Goal: Find contact information: Find contact information

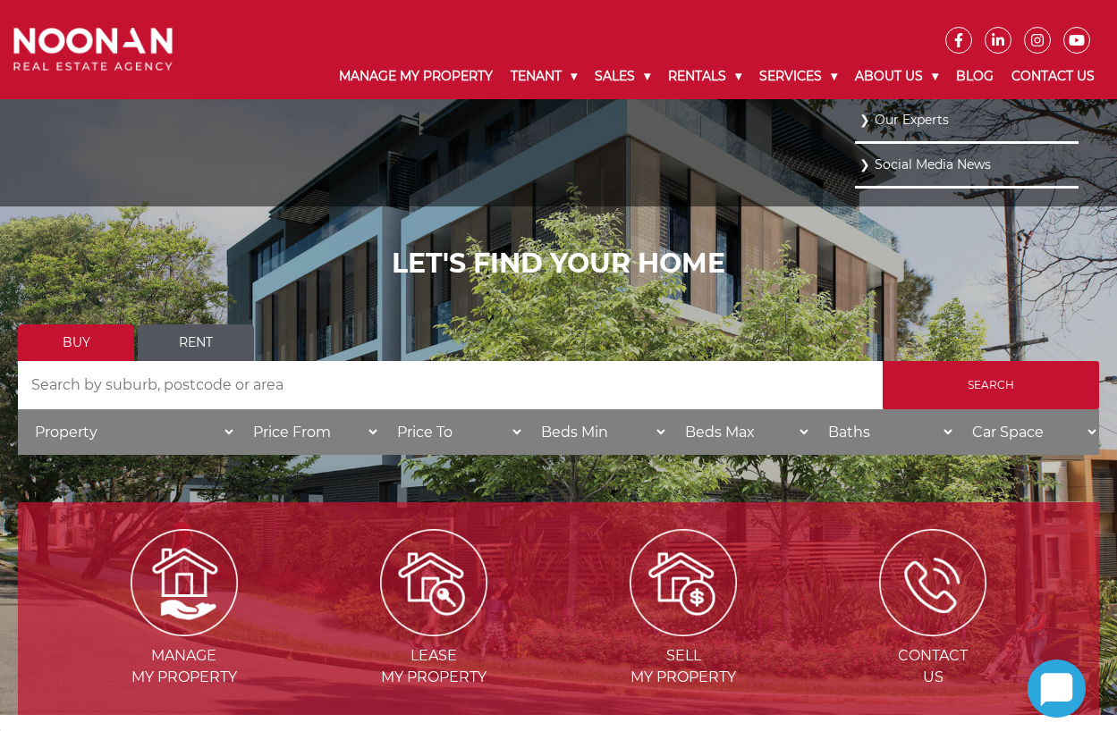
click at [900, 115] on link "Our Experts" at bounding box center [966, 120] width 215 height 24
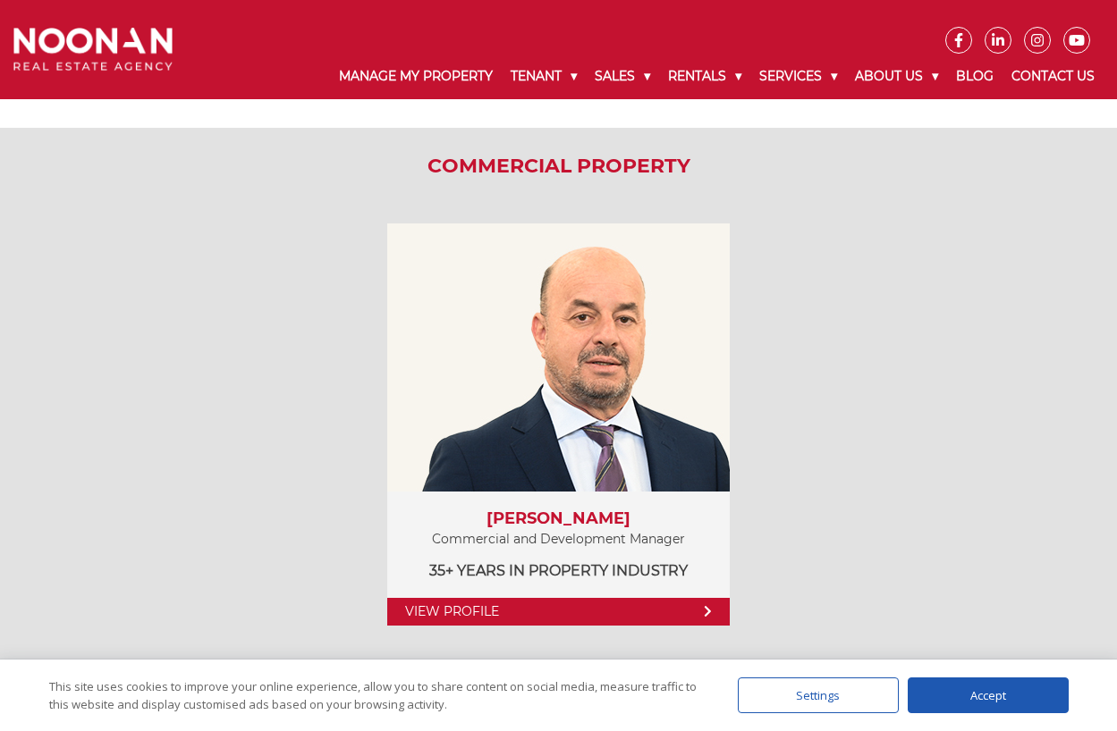
scroll to position [2504, 0]
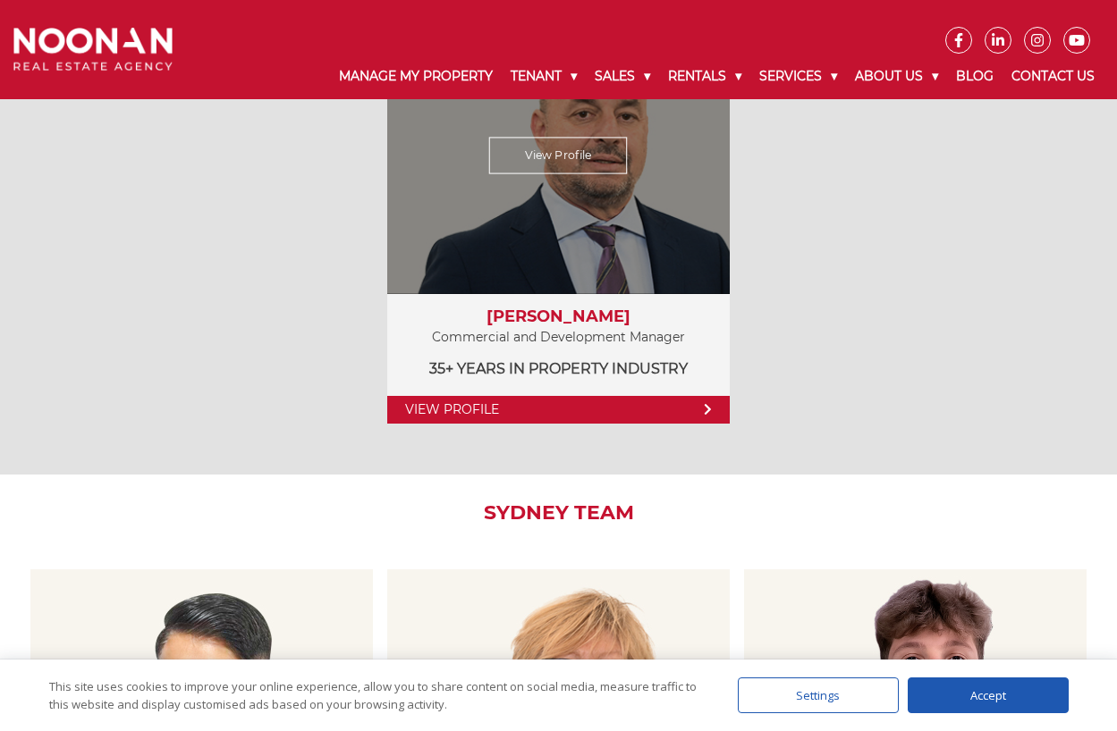
click at [704, 411] on icon at bounding box center [708, 409] width 8 height 13
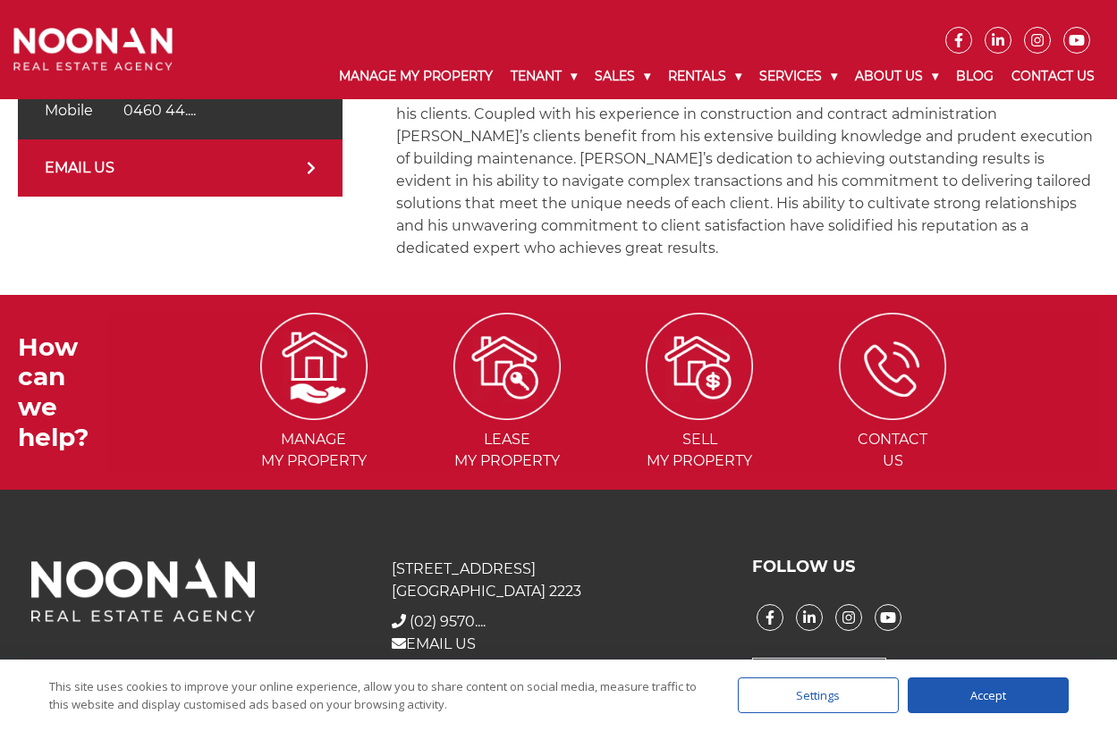
scroll to position [643, 0]
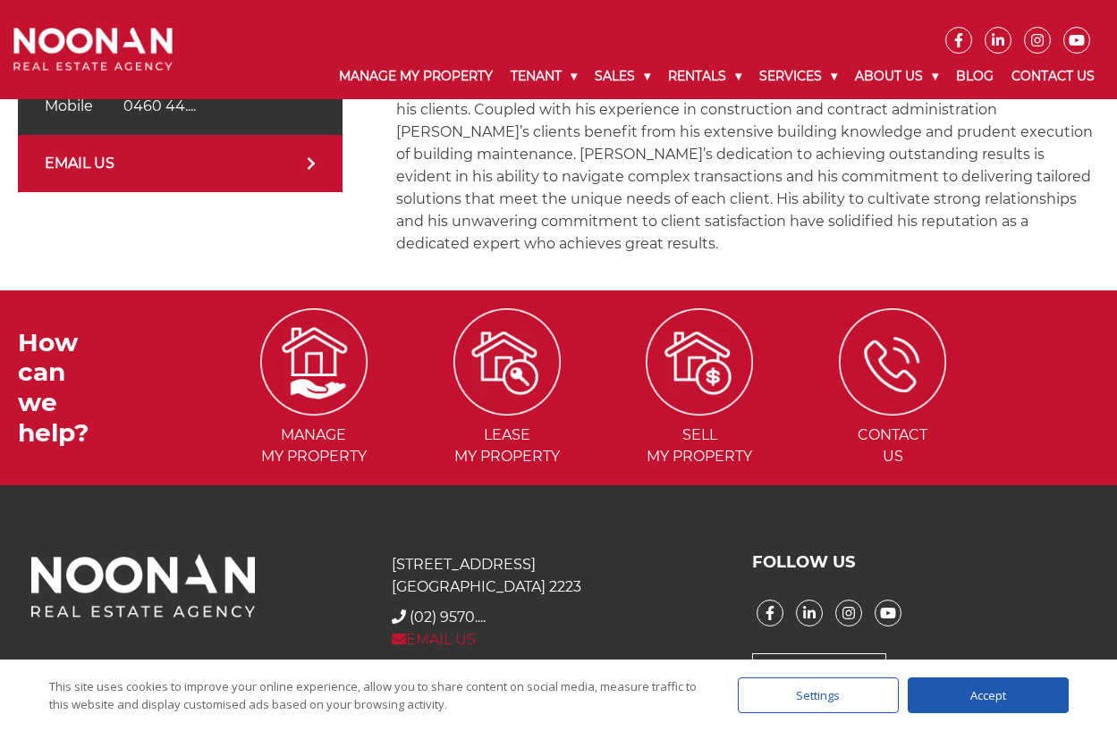
click at [400, 634] on icon at bounding box center [399, 639] width 14 height 11
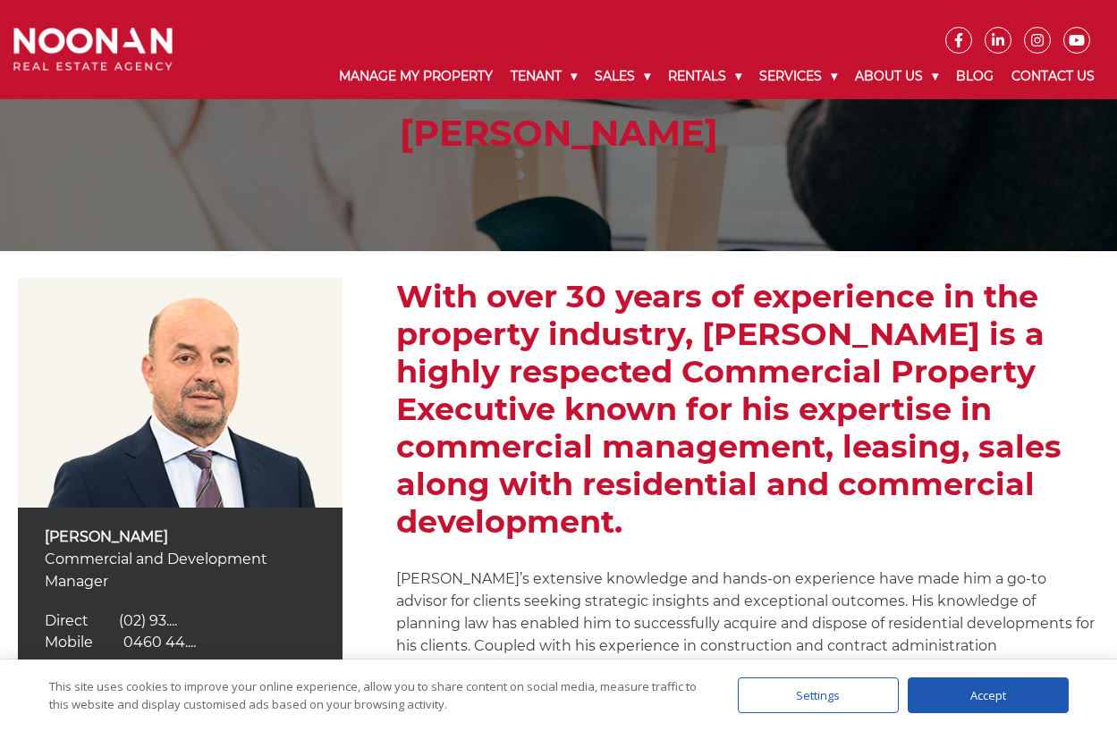
scroll to position [0, 0]
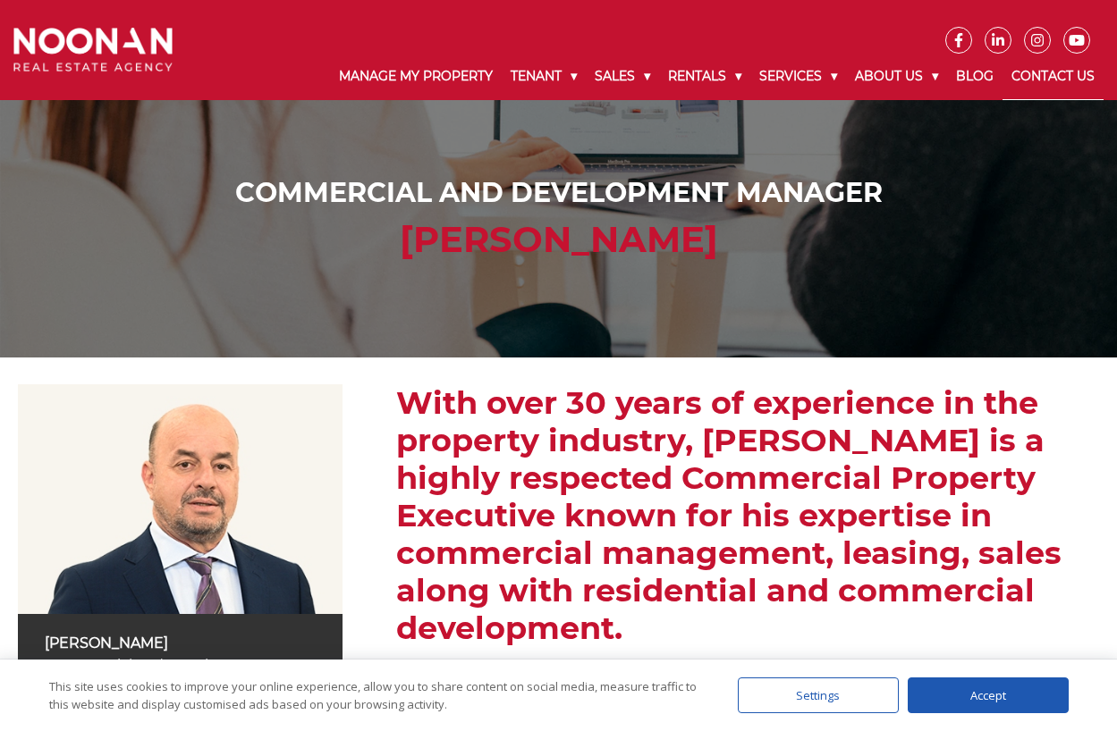
click at [1039, 76] on link "Contact Us" at bounding box center [1052, 77] width 101 height 46
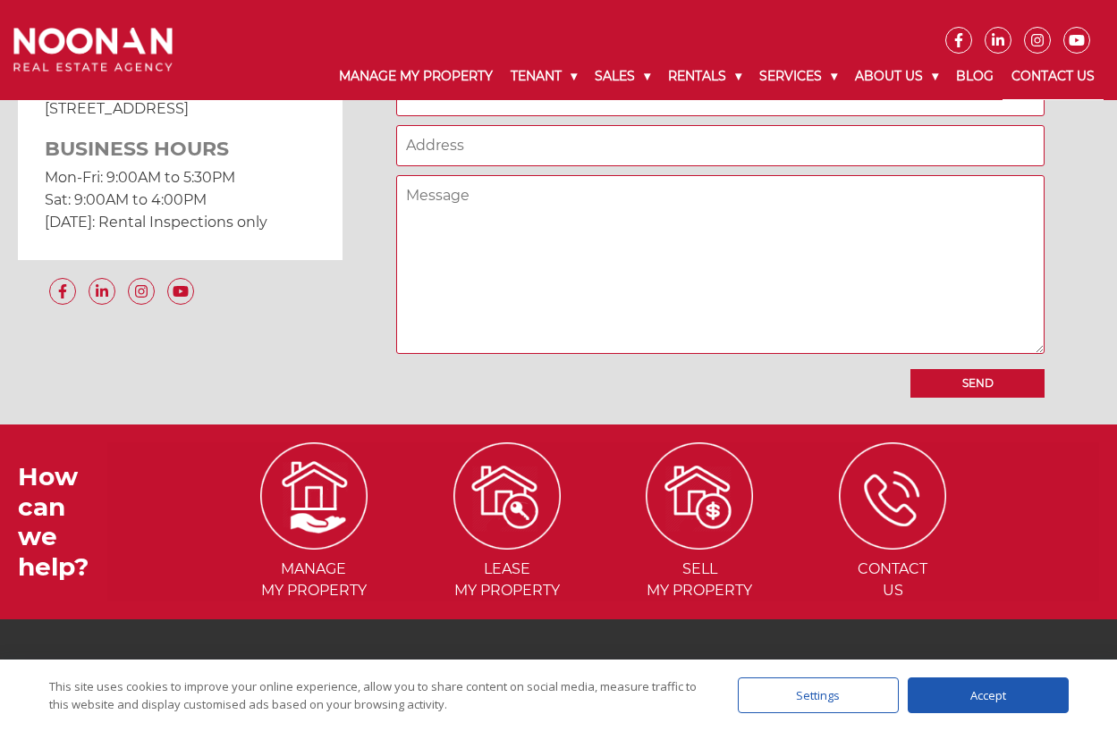
scroll to position [1677, 0]
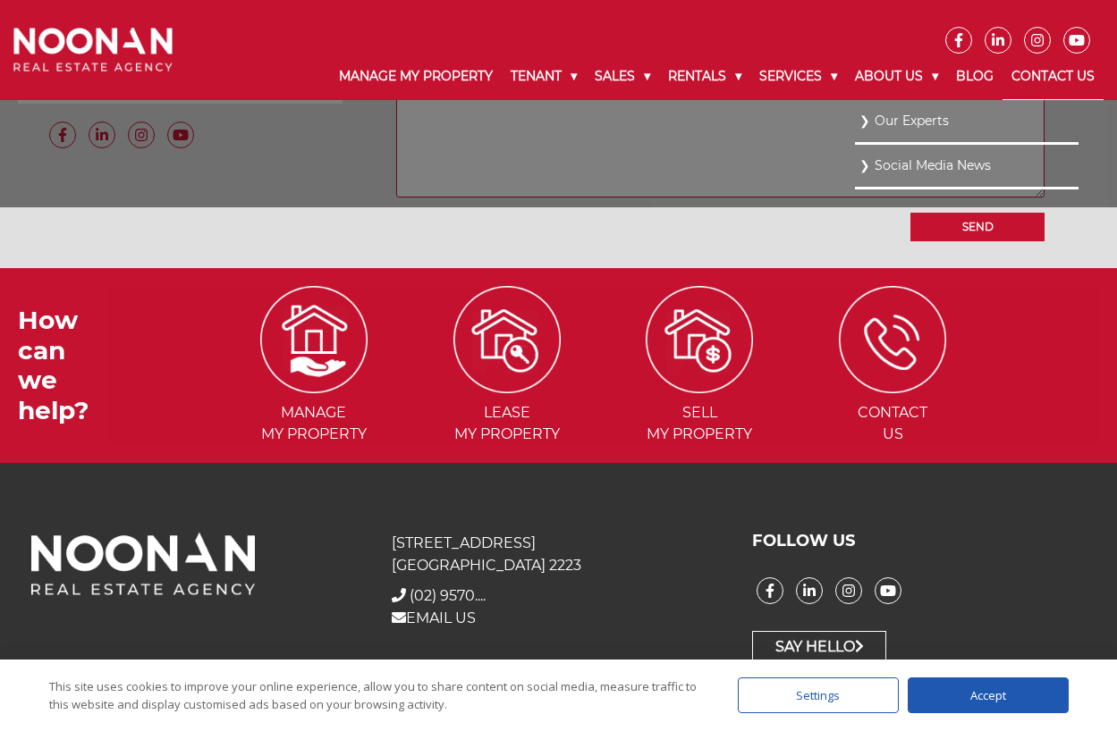
click at [887, 123] on link "Our Experts" at bounding box center [966, 121] width 215 height 24
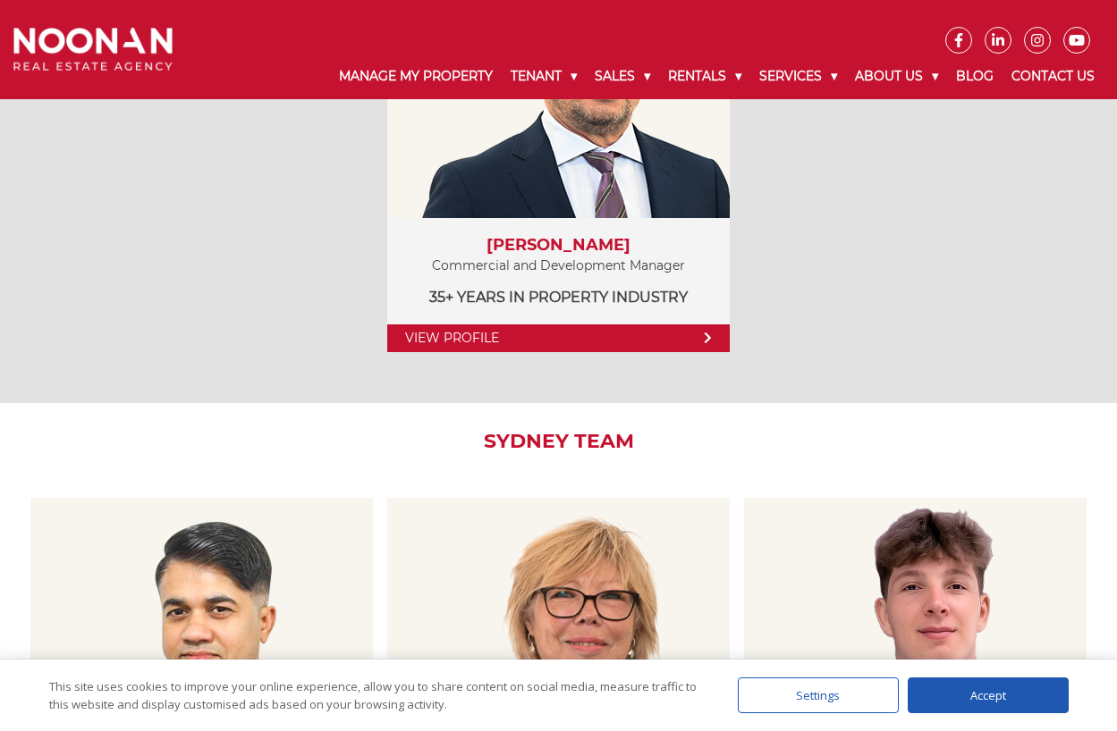
scroll to position [2439, 0]
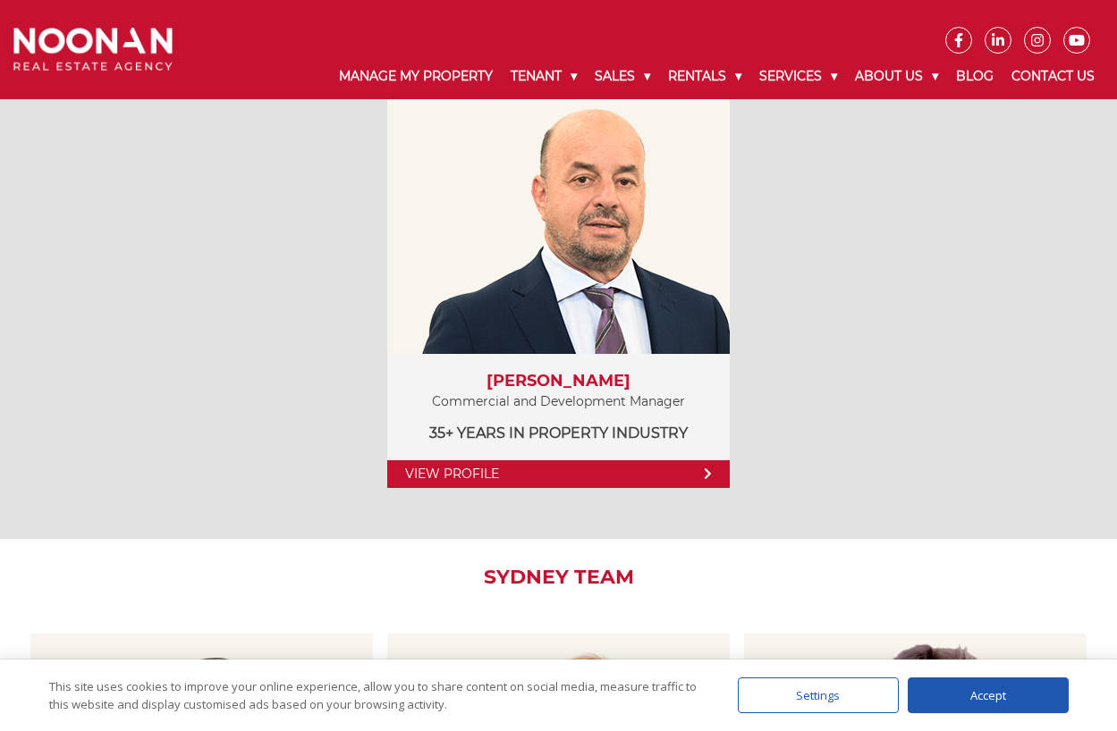
drag, startPoint x: 1122, startPoint y: 86, endPoint x: 716, endPoint y: 473, distance: 561.0
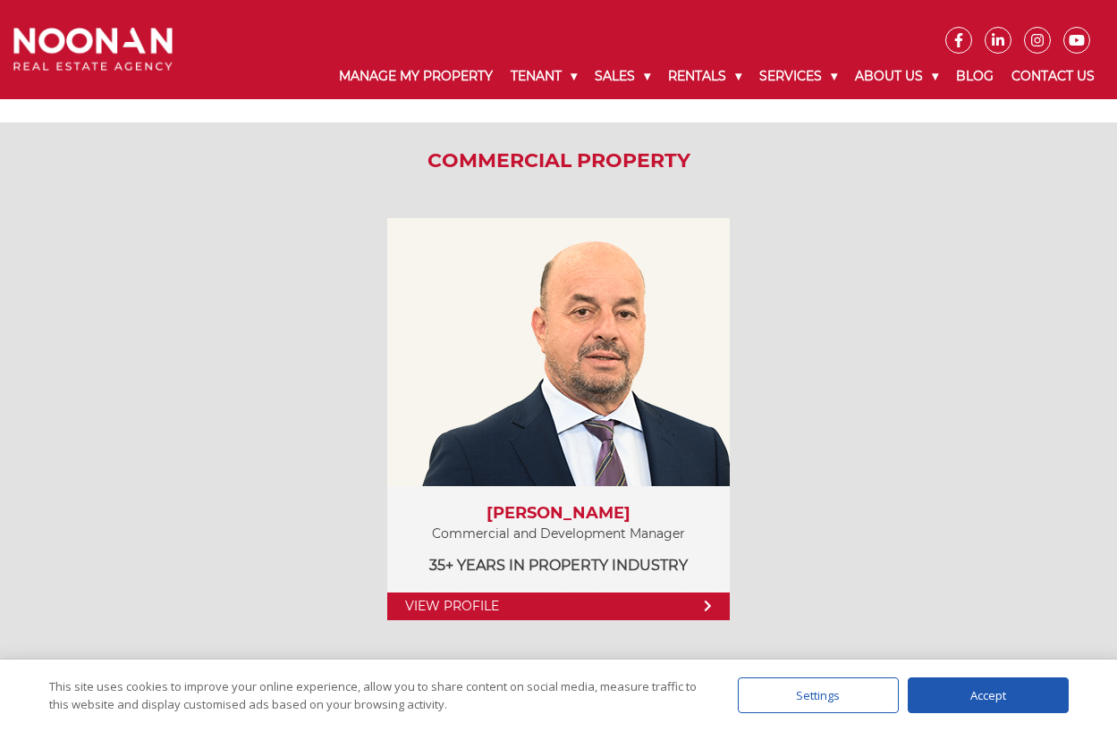
scroll to position [2504, 0]
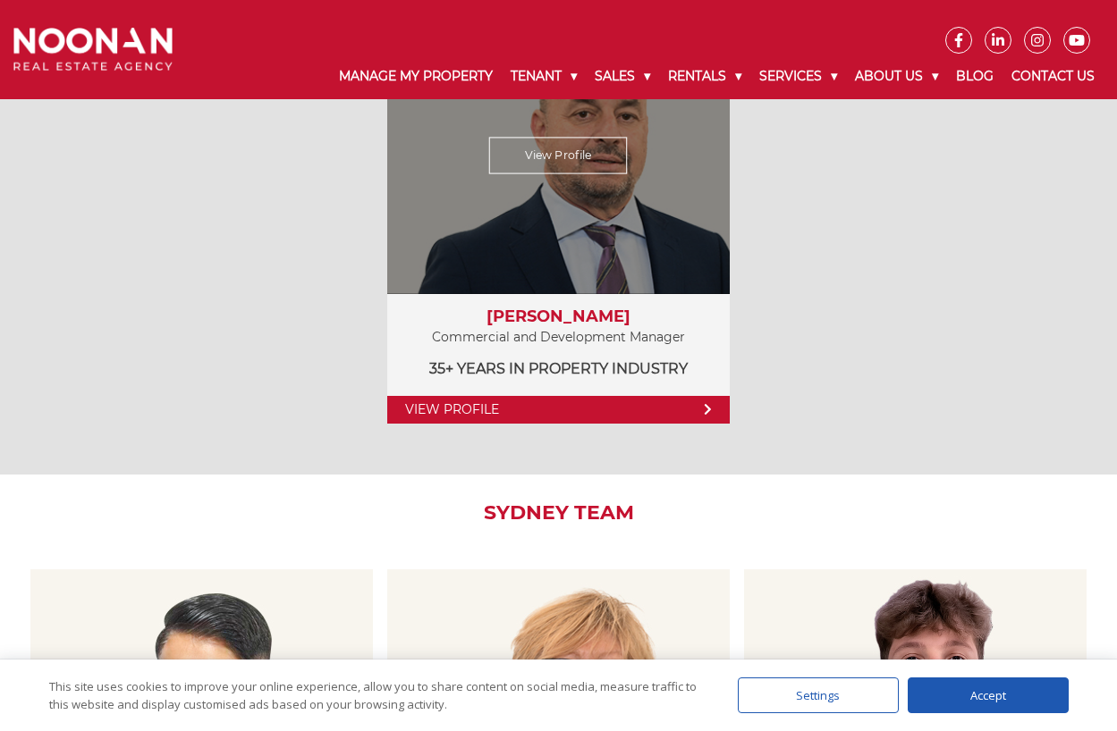
click at [705, 404] on icon at bounding box center [708, 409] width 8 height 13
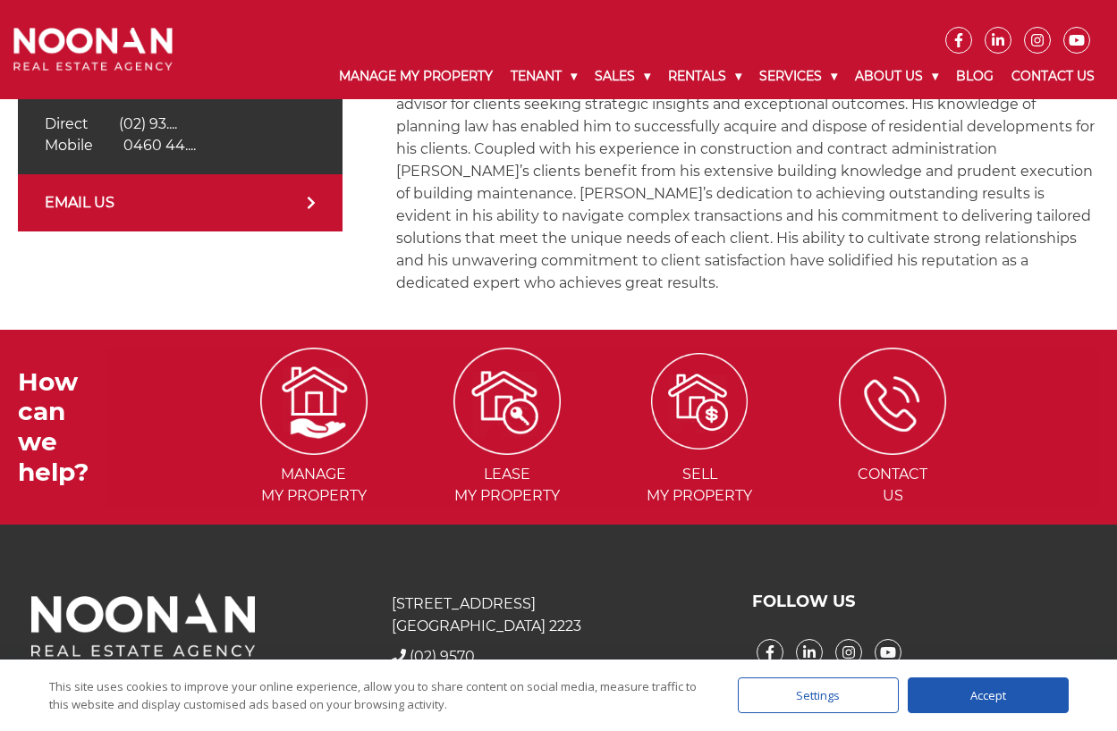
scroll to position [626, 0]
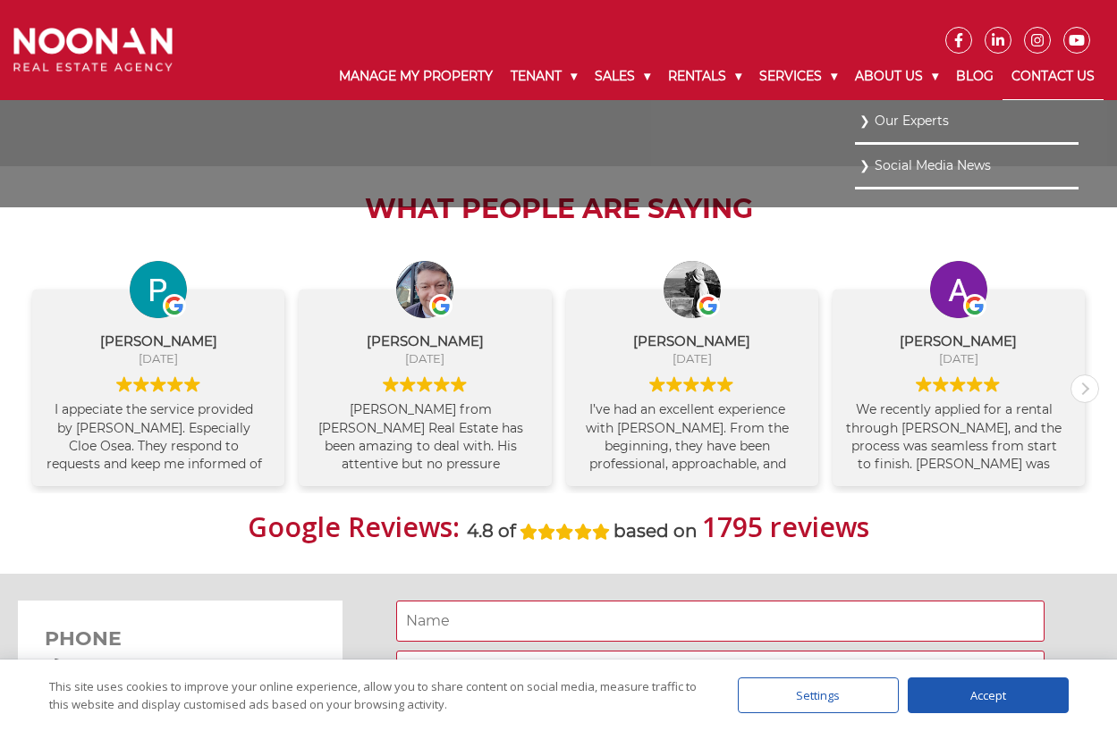
click at [897, 123] on link "Our Experts" at bounding box center [966, 121] width 215 height 24
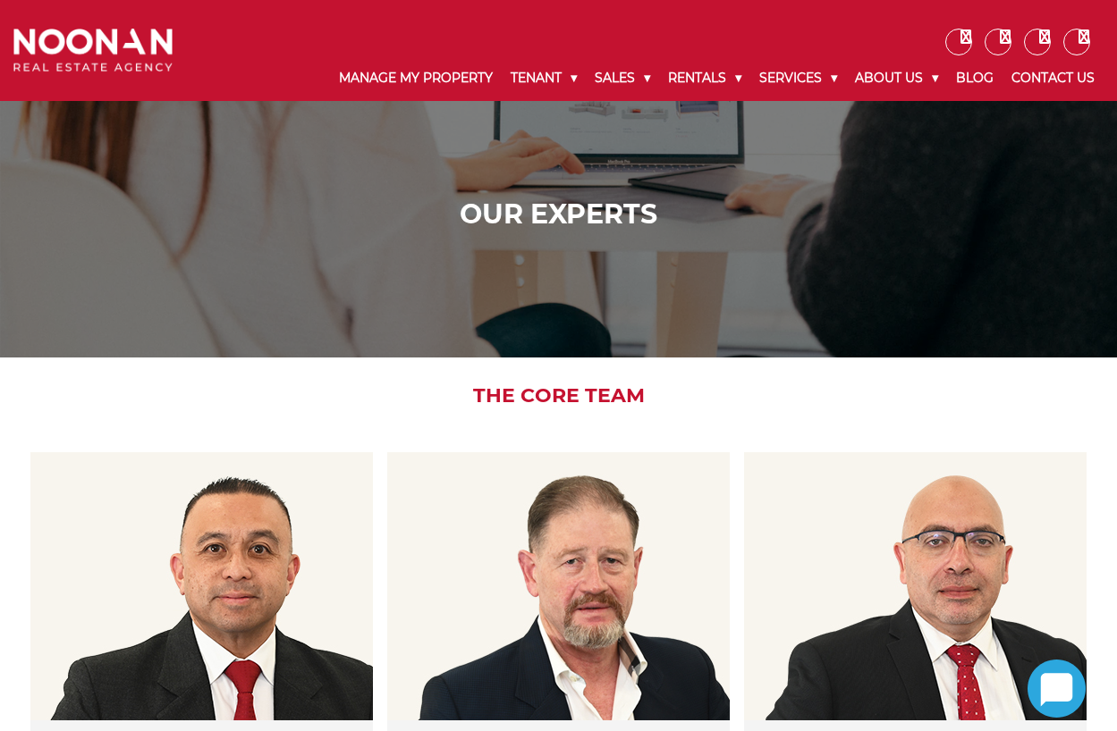
scroll to position [358, 0]
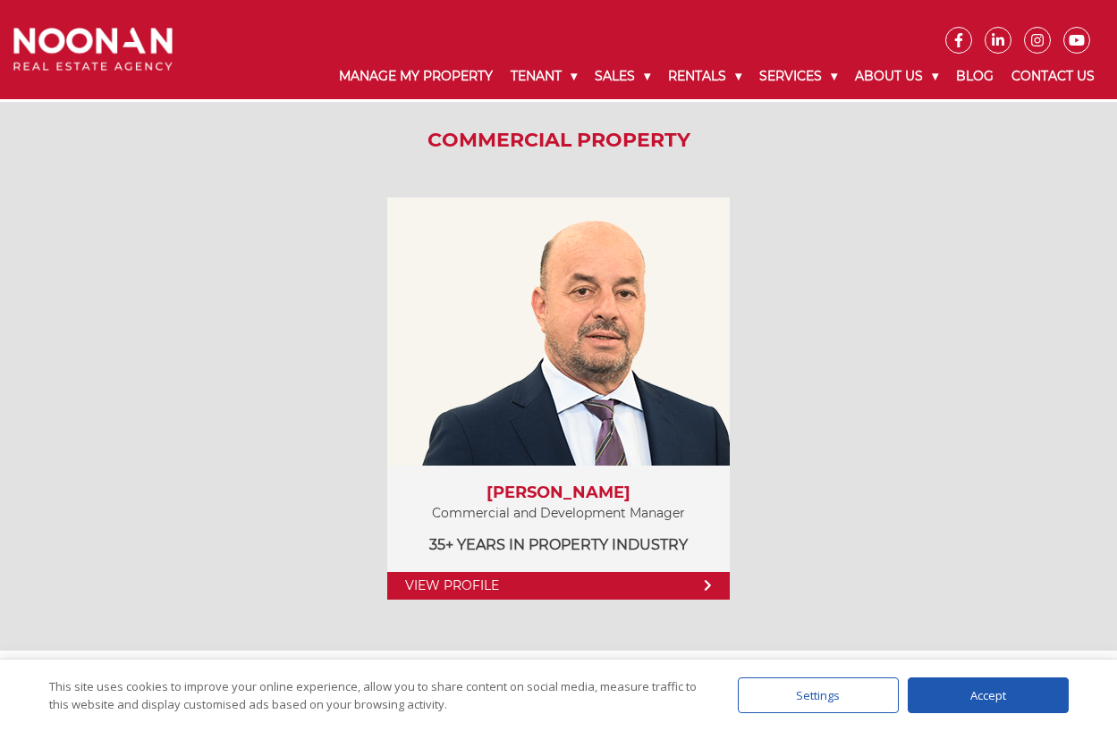
drag, startPoint x: 1126, startPoint y: 73, endPoint x: 845, endPoint y: 407, distance: 436.0
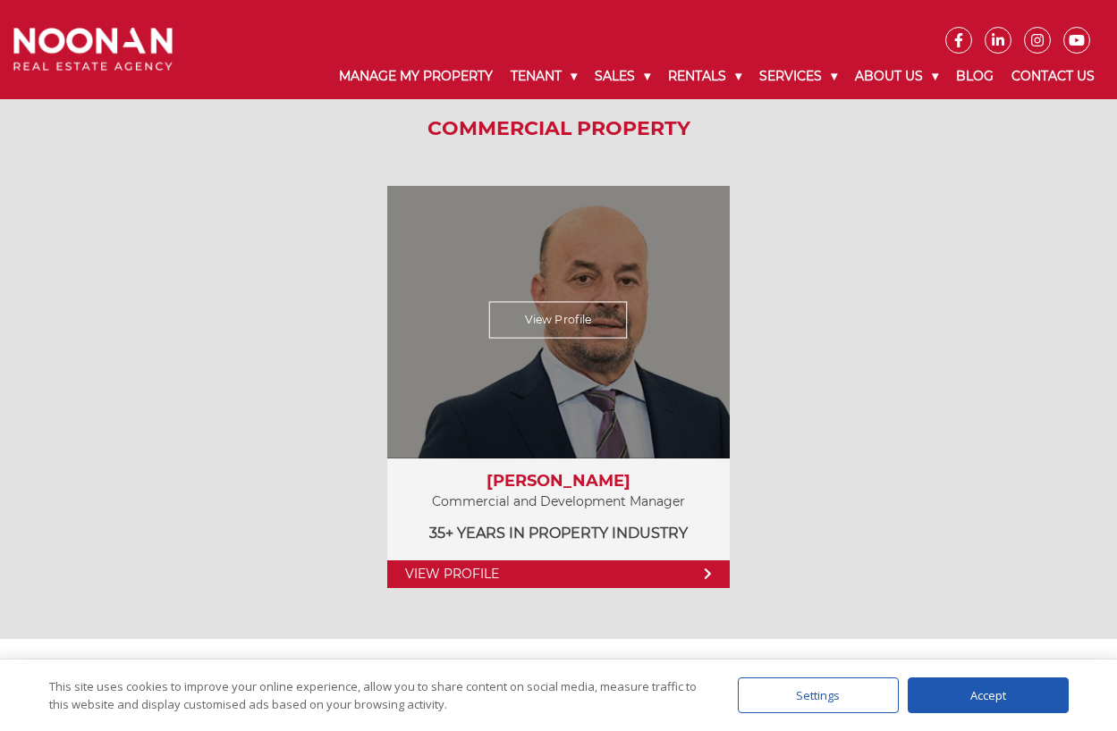
click at [542, 315] on link "View Profile" at bounding box center [558, 319] width 139 height 37
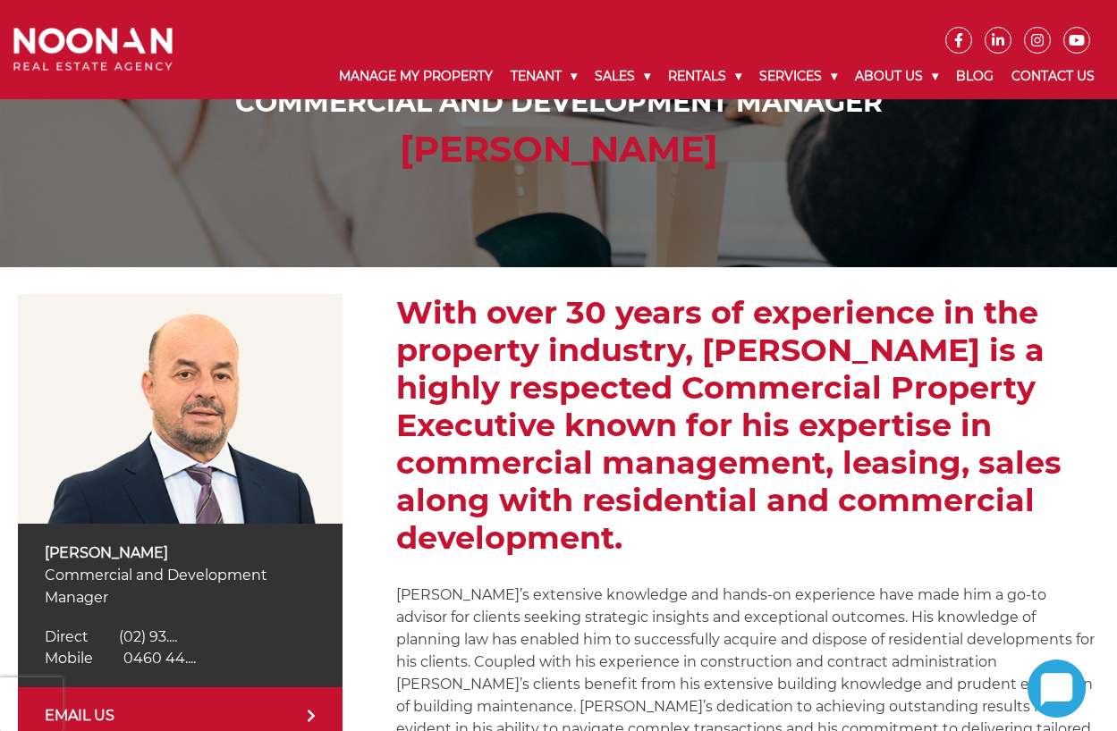
scroll to position [268, 0]
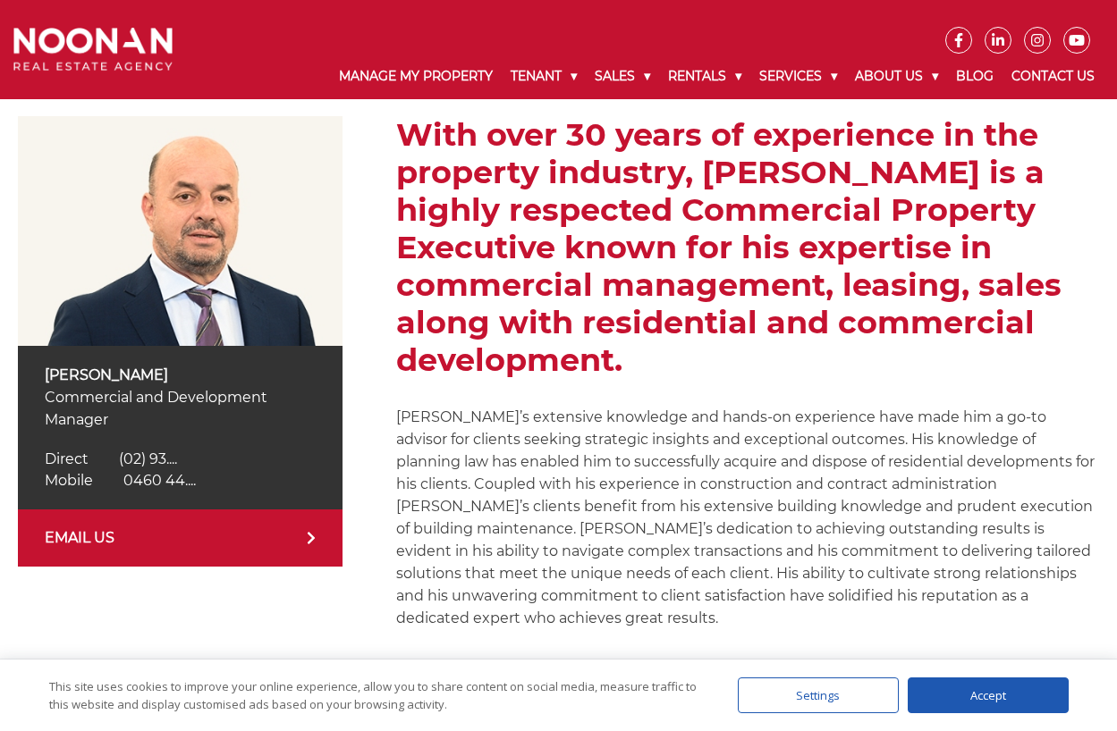
click at [151, 455] on span "(02) 93...." at bounding box center [148, 459] width 58 height 17
click at [168, 483] on span "0460 44...." at bounding box center [159, 480] width 72 height 17
